Goal: Transaction & Acquisition: Purchase product/service

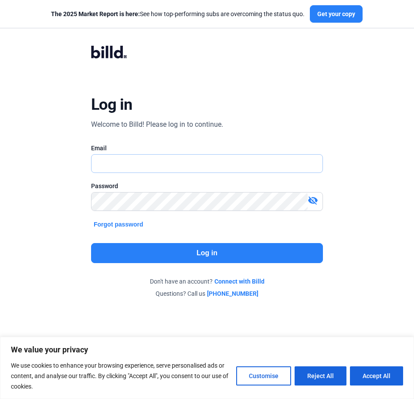
type input "[PERSON_NAME][EMAIL_ADDRESS][DOMAIN_NAME]"
click at [219, 254] on button "Log in" at bounding box center [207, 253] width 232 height 20
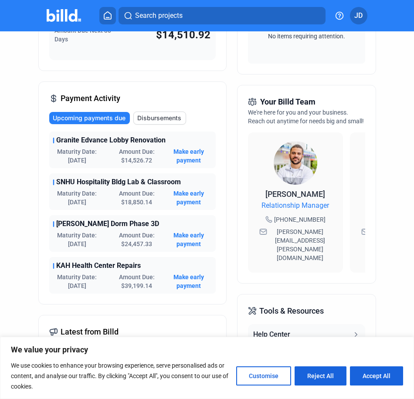
scroll to position [166, 0]
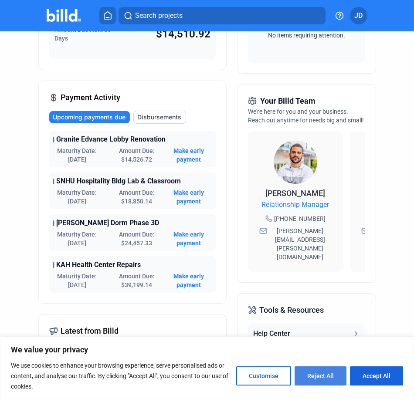
click at [318, 373] on button "Reject All" at bounding box center [320, 375] width 52 height 19
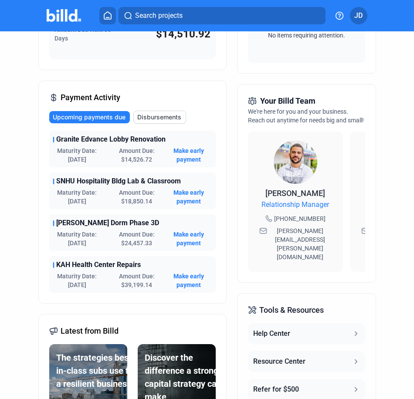
click at [387, 206] on div "Dashboard Projects Financings Account Summary Total Financing Balance $96,996.2…" at bounding box center [207, 166] width 414 height 602
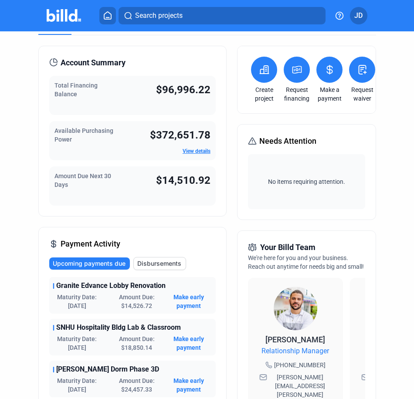
scroll to position [0, 0]
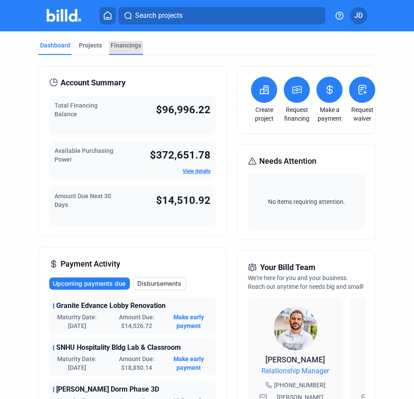
click at [119, 52] on div "Financings" at bounding box center [126, 48] width 34 height 14
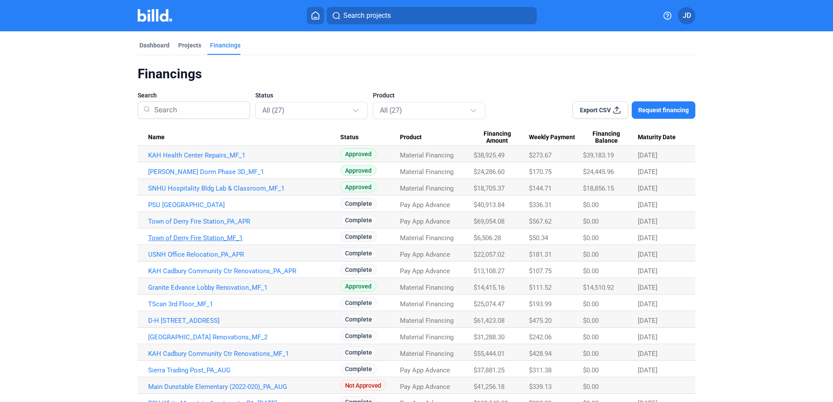
click at [206, 236] on link "Town of Derry Fire Station_MF_1" at bounding box center [244, 238] width 192 height 8
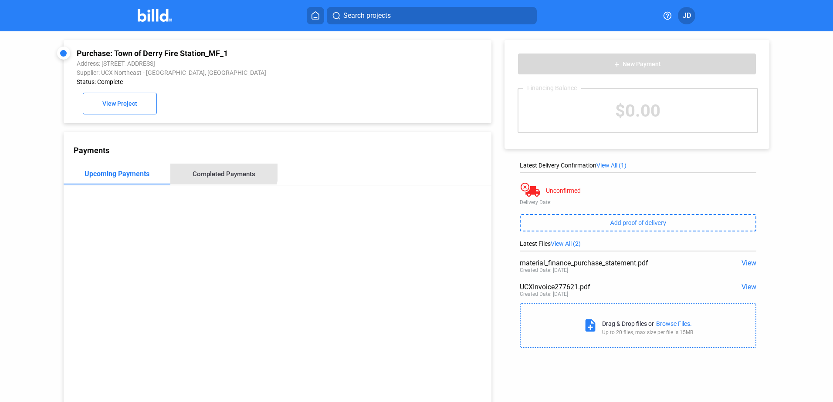
click at [215, 169] on div "Completed Payments" at bounding box center [223, 174] width 107 height 21
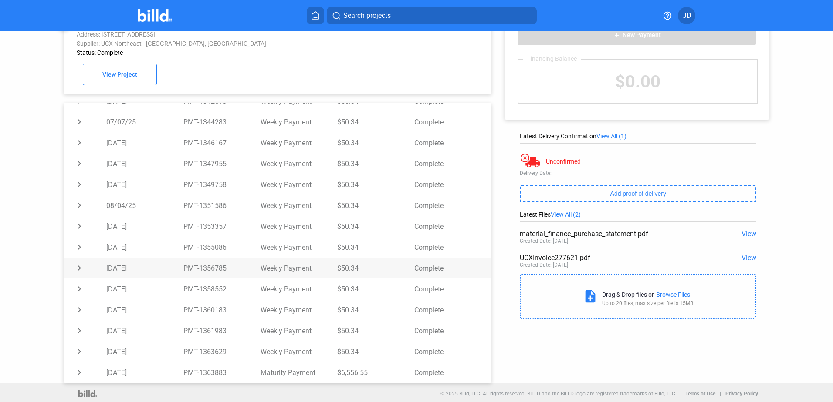
scroll to position [34, 0]
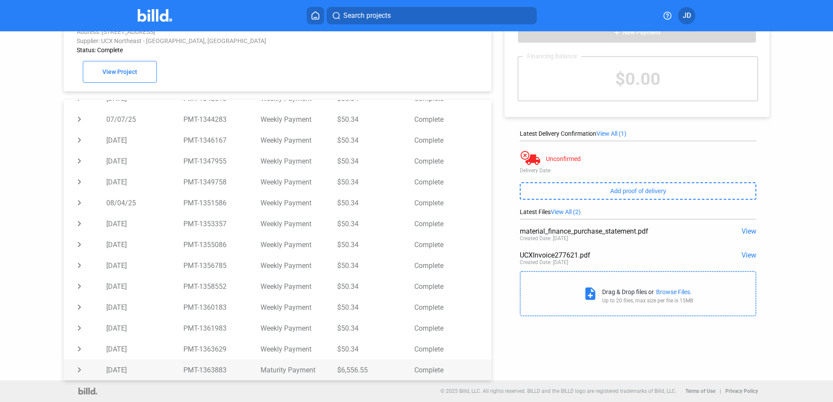
click at [79, 371] on td "chevron_right" at bounding box center [85, 370] width 43 height 21
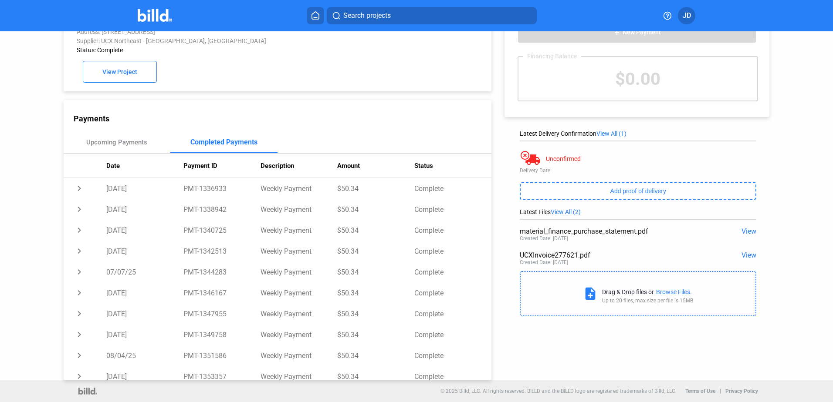
scroll to position [33, 0]
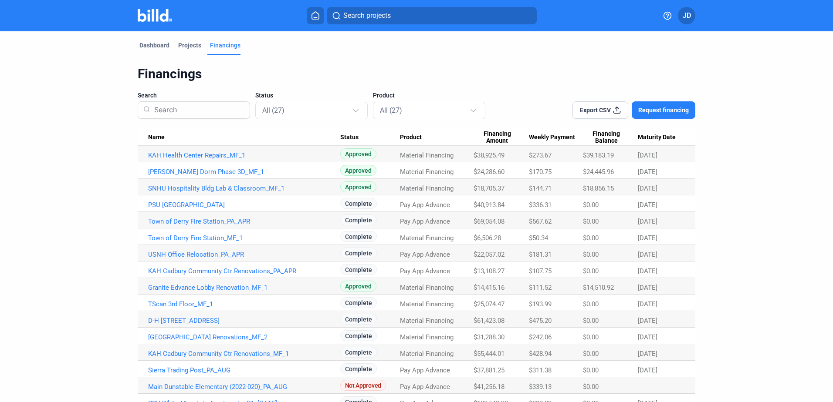
click at [57, 159] on dashboard "Dashboard Projects Financings Financings Search Status All (27) Product All (27…" at bounding box center [417, 311] width 750 height 561
click at [154, 45] on div "Dashboard" at bounding box center [154, 45] width 30 height 9
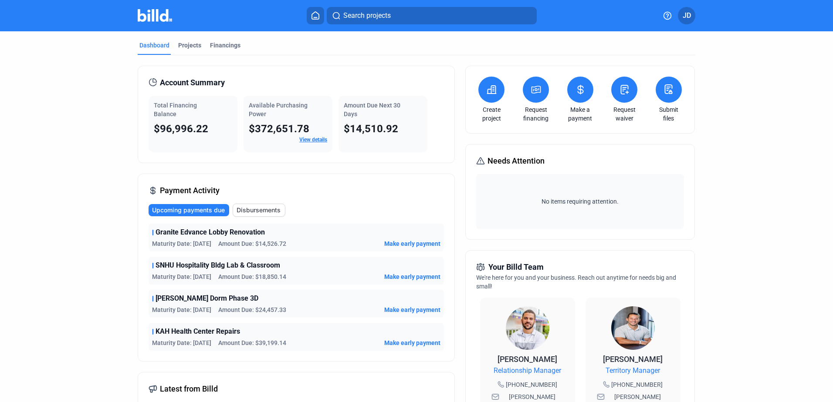
click at [336, 221] on div "Upcoming payments due Disbursements Granite Edvance Lobby Renovation Maturity D…" at bounding box center [296, 277] width 295 height 147
click at [405, 245] on span "Make early payment" at bounding box center [412, 244] width 56 height 9
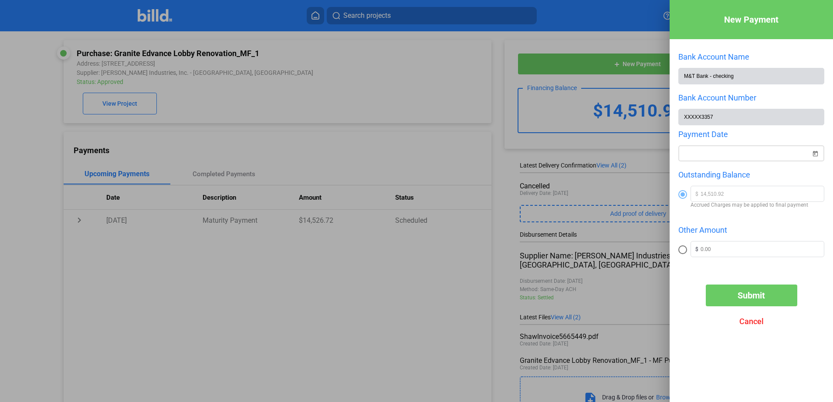
click at [413, 152] on span "Open calendar" at bounding box center [814, 148] width 21 height 21
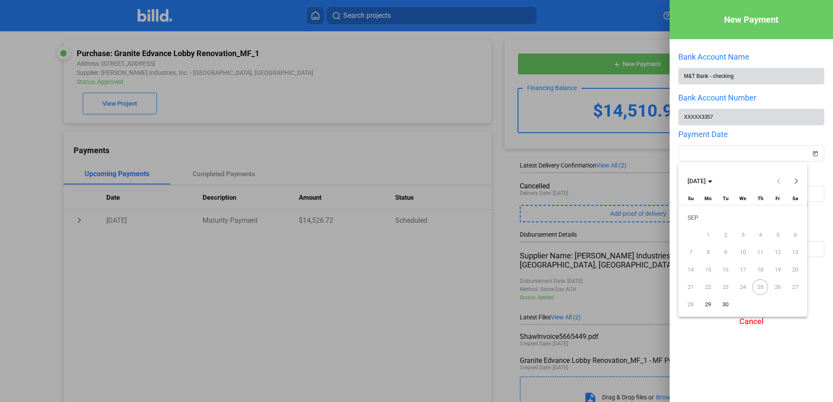
click at [413, 359] on div at bounding box center [416, 201] width 833 height 402
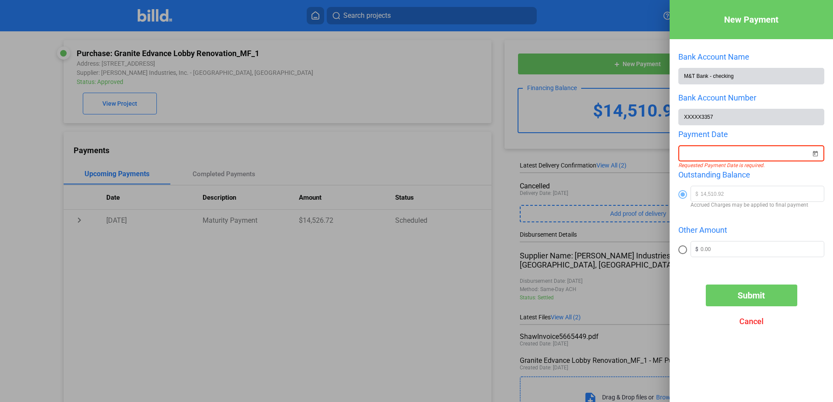
click at [413, 322] on span "Cancel" at bounding box center [751, 321] width 24 height 9
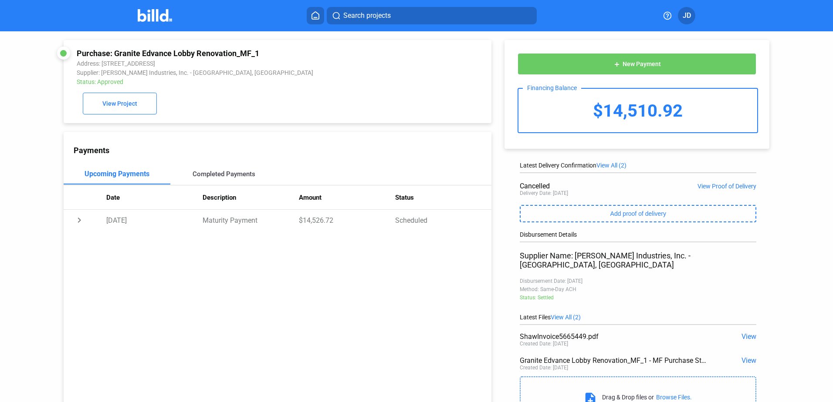
click at [233, 176] on div "Completed Payments" at bounding box center [224, 174] width 63 height 8
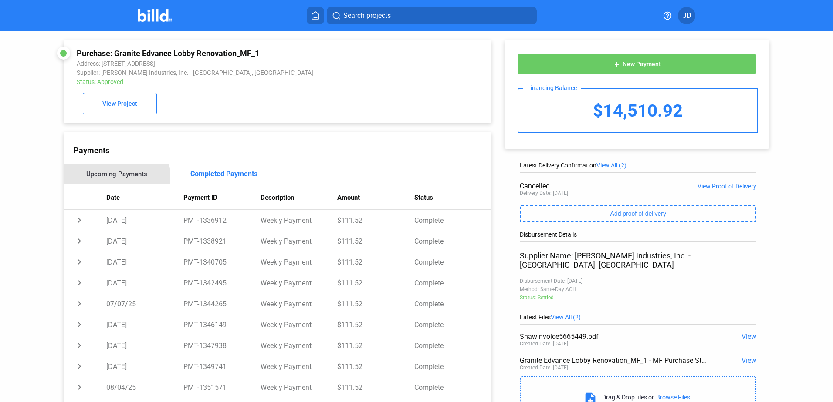
click at [108, 183] on div "Upcoming Payments" at bounding box center [117, 174] width 107 height 21
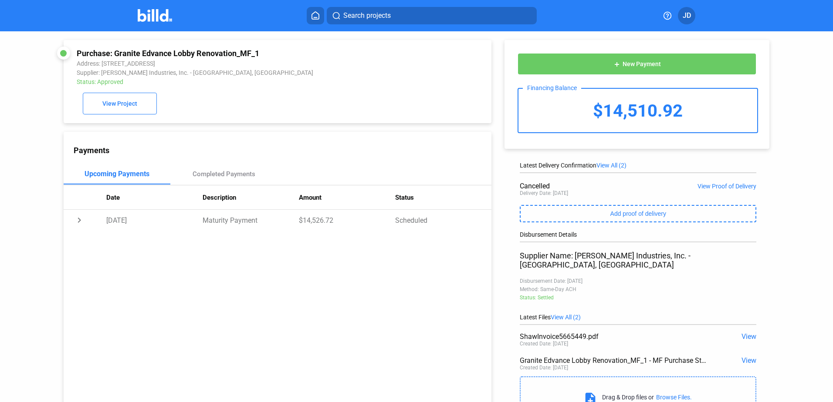
click at [413, 17] on span "JD" at bounding box center [686, 15] width 8 height 10
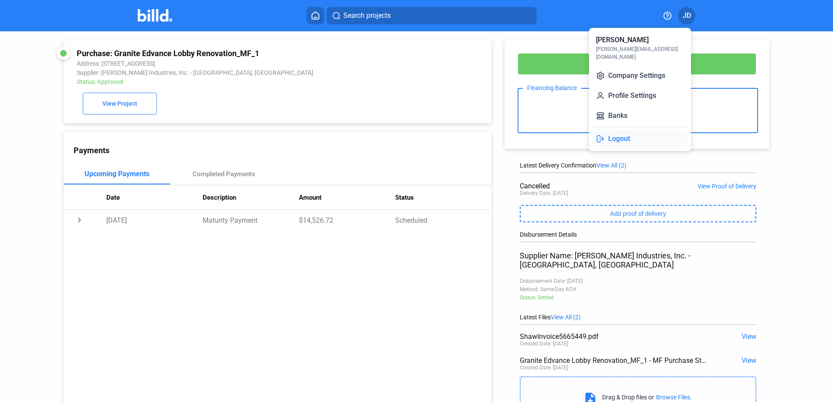
click at [413, 130] on button "Logout" at bounding box center [639, 138] width 95 height 17
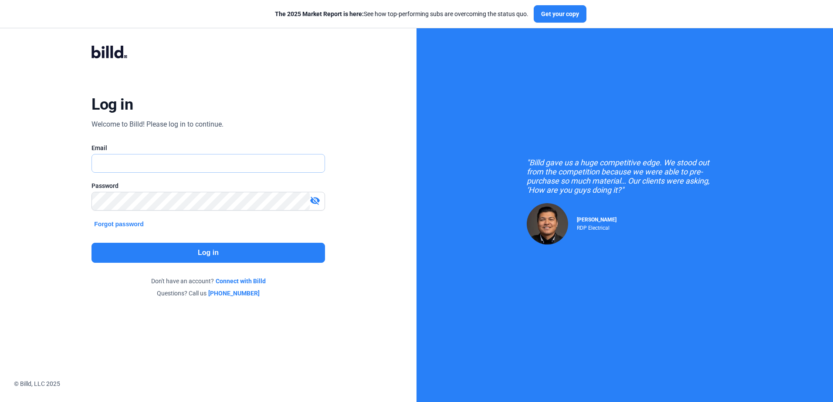
type input "[PERSON_NAME][EMAIL_ADDRESS][DOMAIN_NAME]"
